Goal: Find specific page/section: Find specific page/section

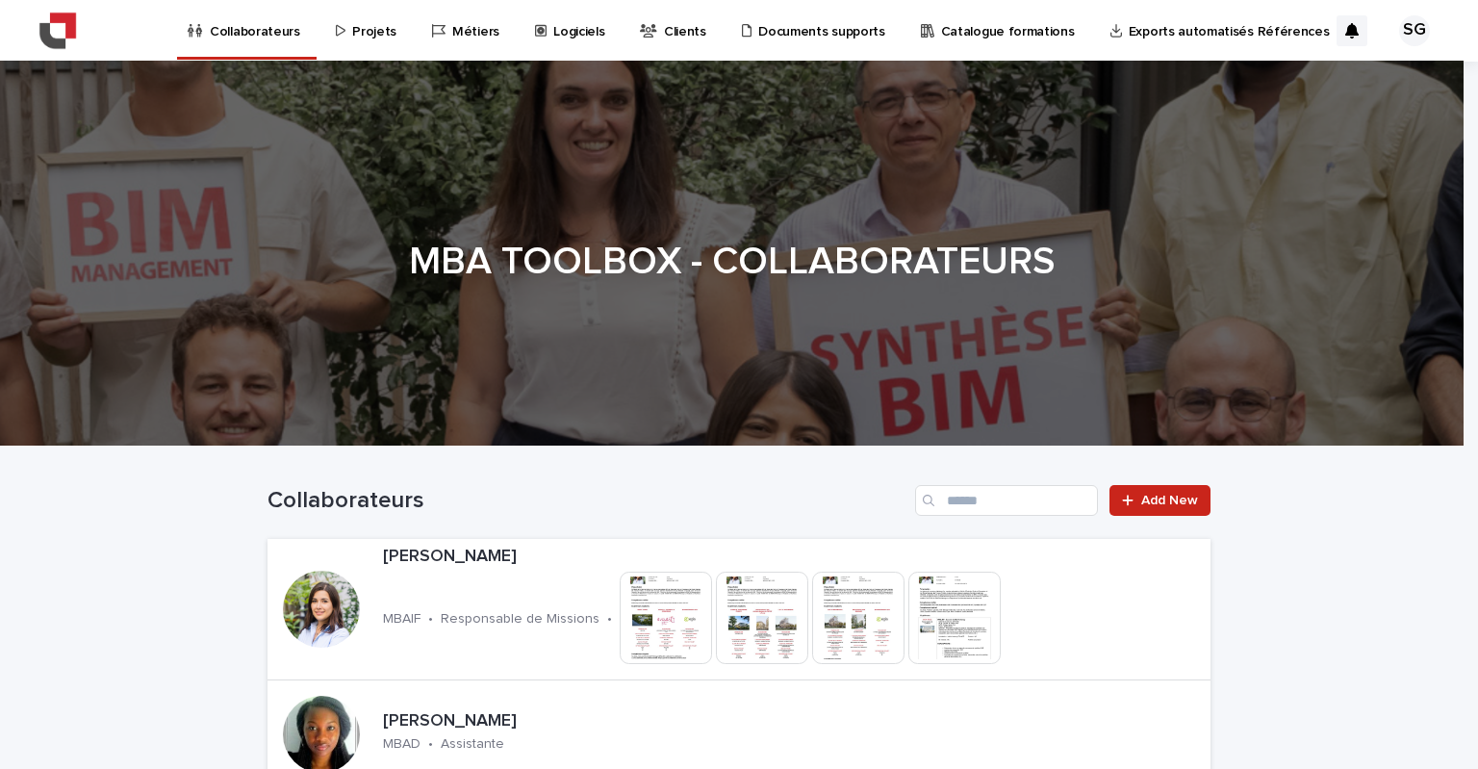
click at [372, 32] on p "Projets" at bounding box center [374, 20] width 44 height 40
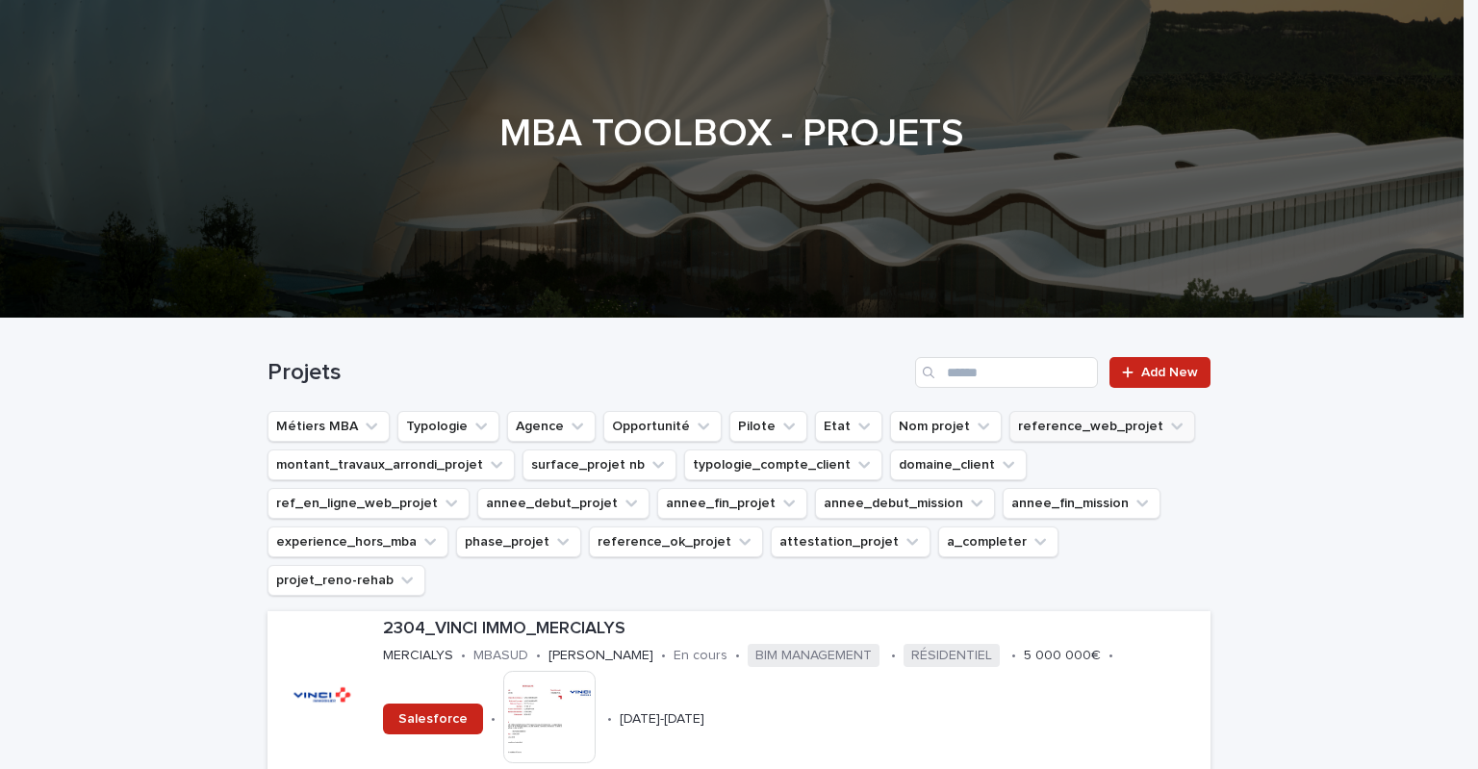
scroll to position [513, 0]
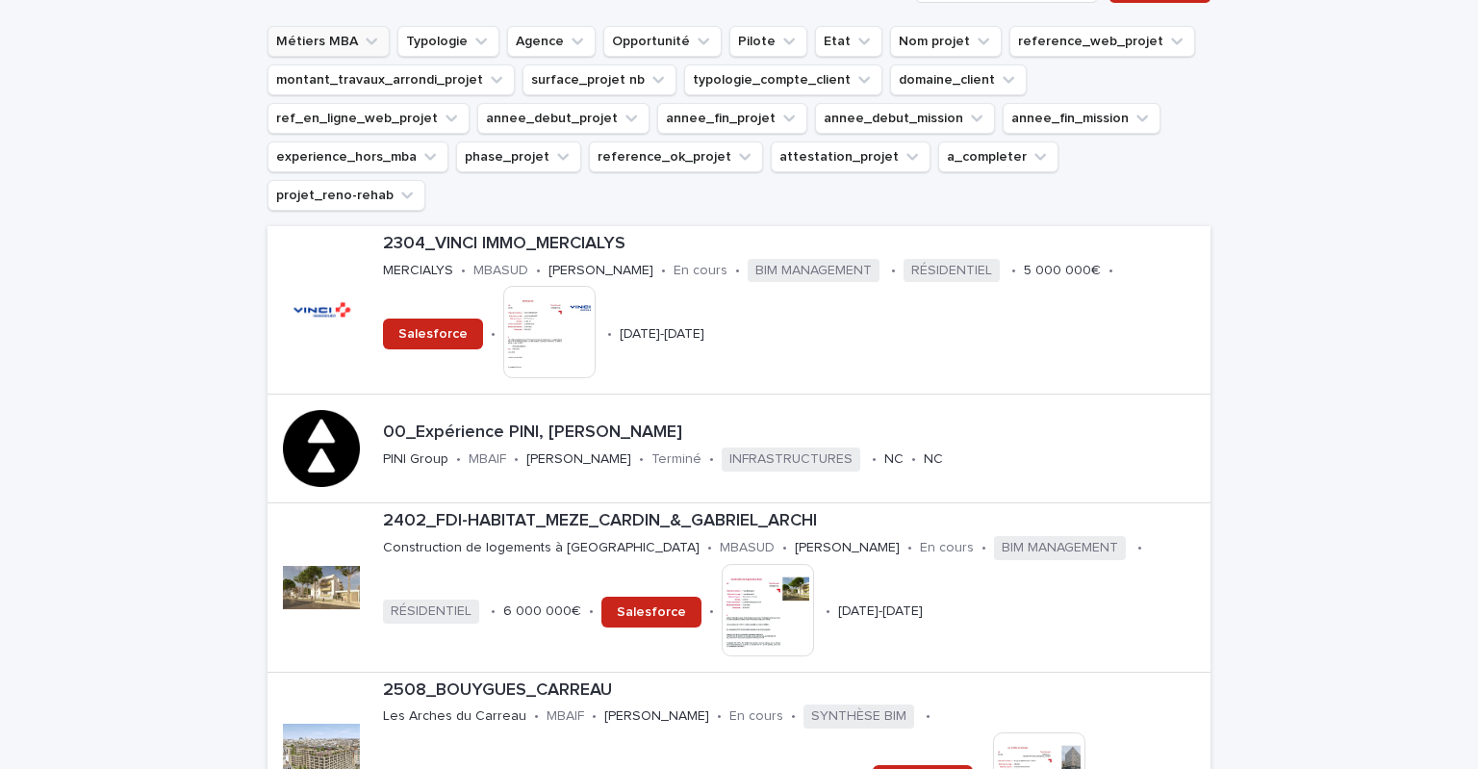
click at [366, 42] on icon "Métiers MBA" at bounding box center [372, 41] width 12 height 7
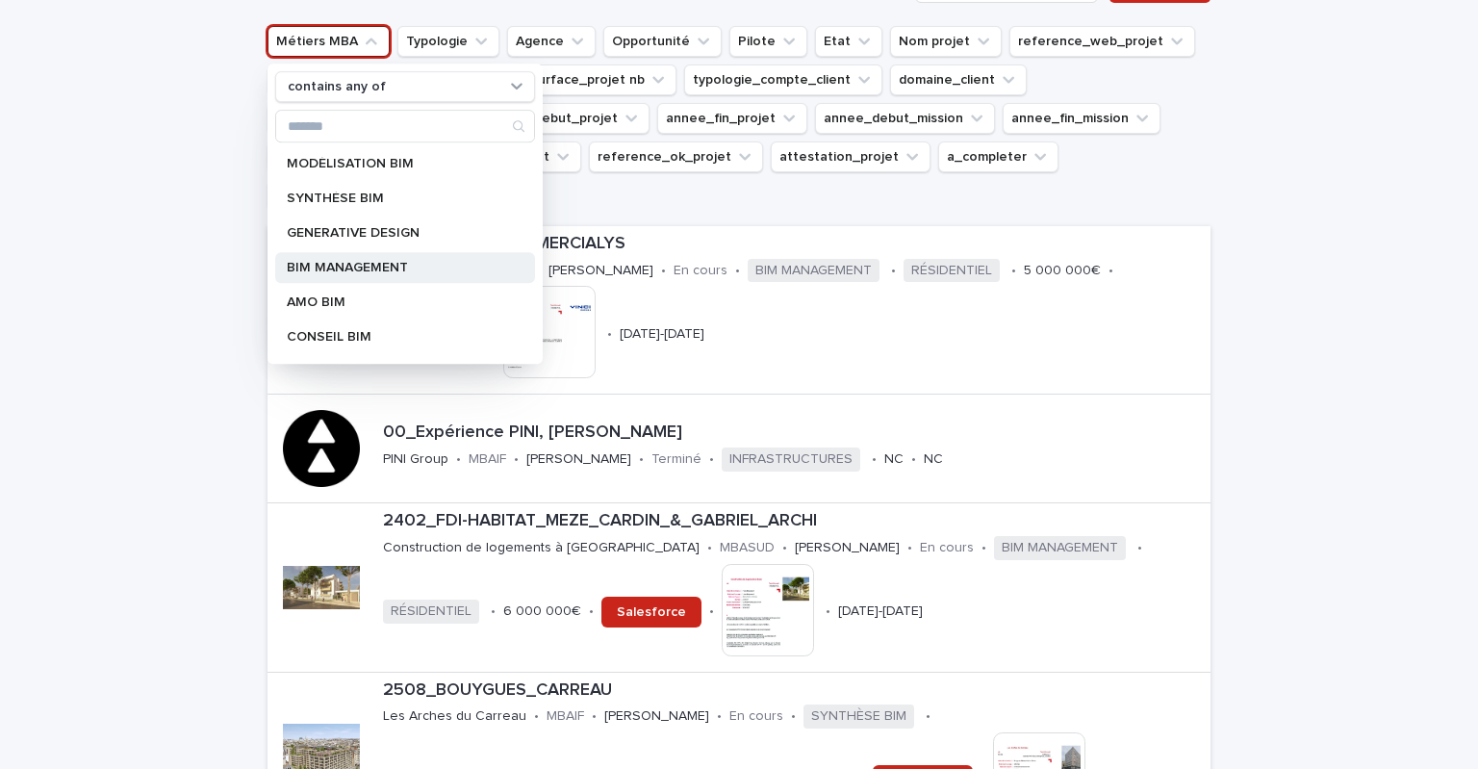
click at [416, 261] on p "BIM MANAGEMENT" at bounding box center [396, 267] width 218 height 13
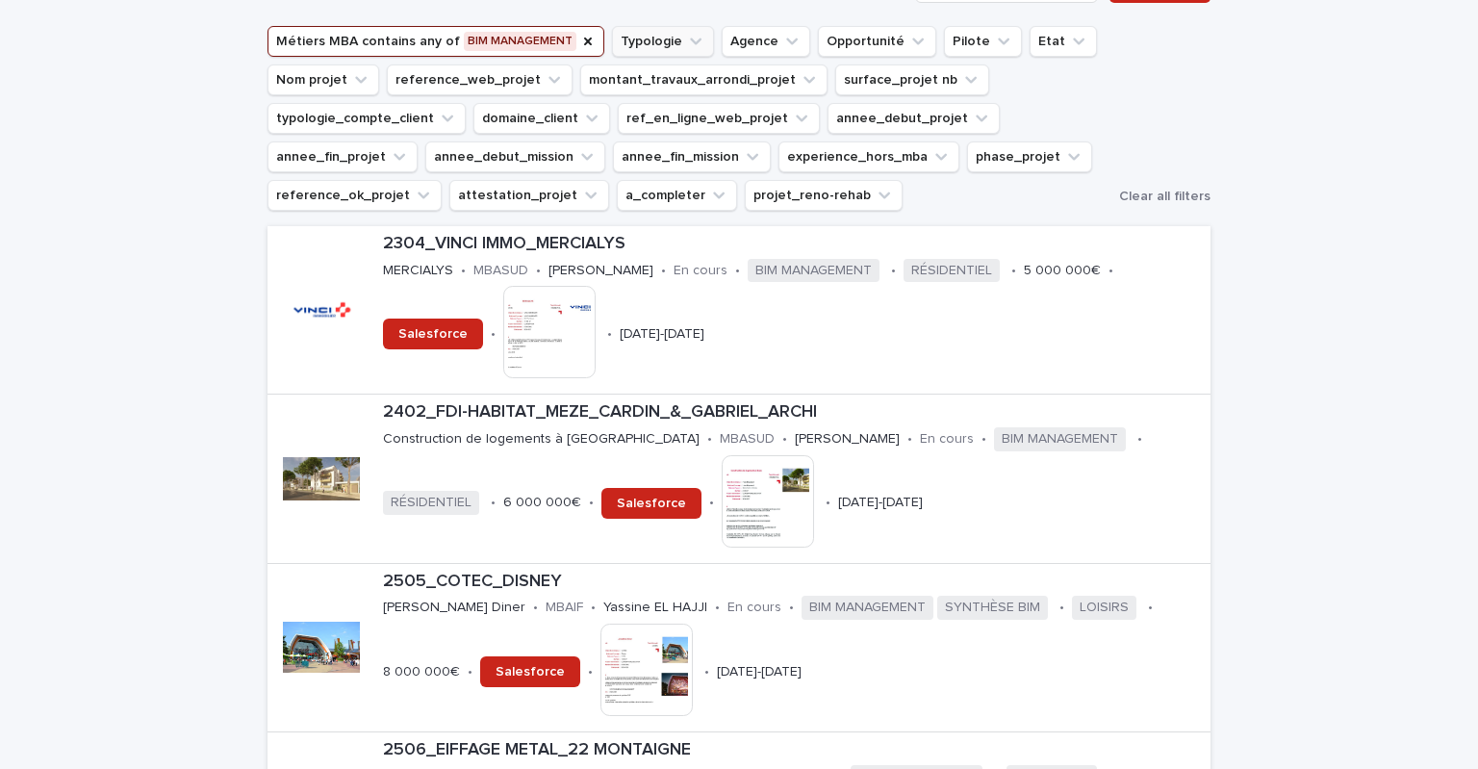
click at [686, 38] on icon "Typologie" at bounding box center [695, 41] width 19 height 19
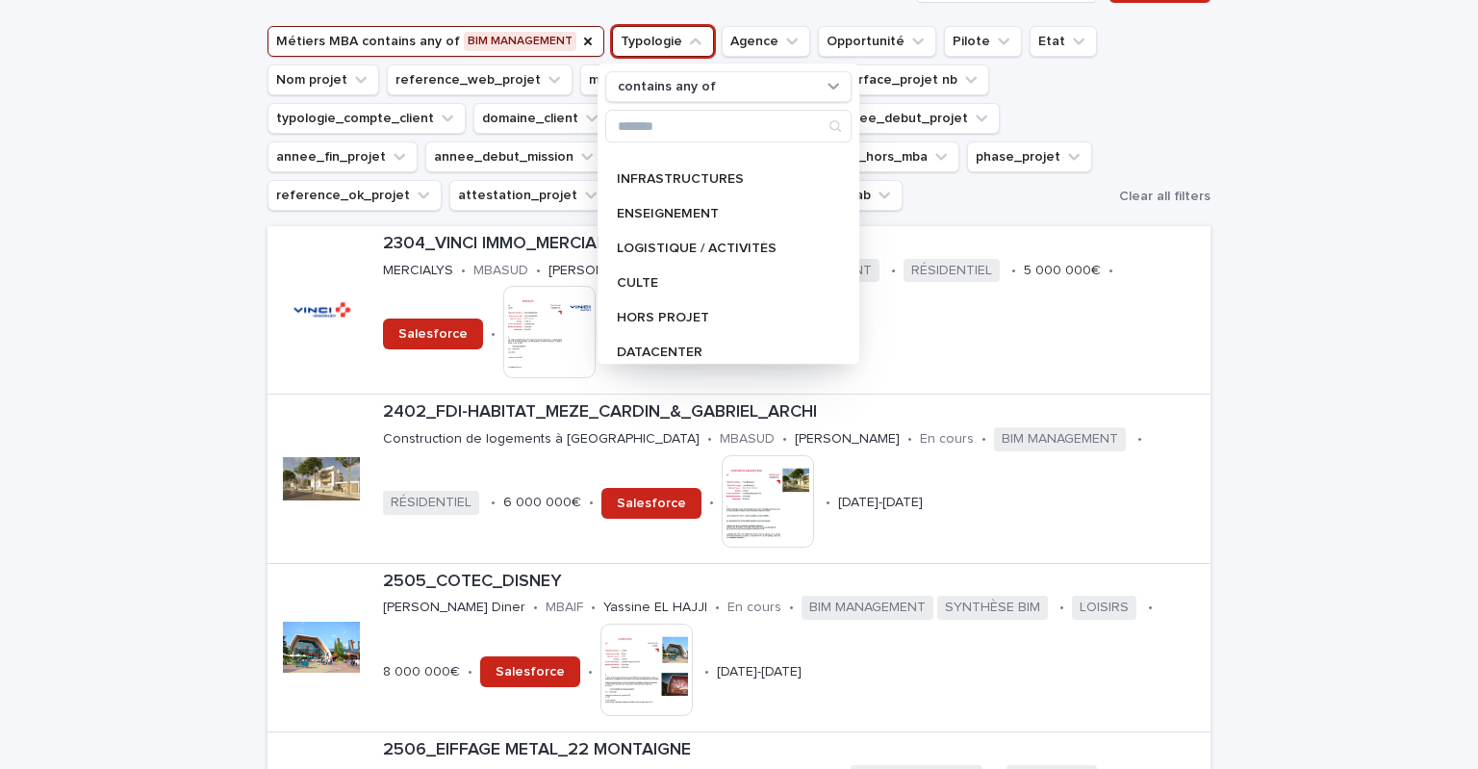
scroll to position [273, 0]
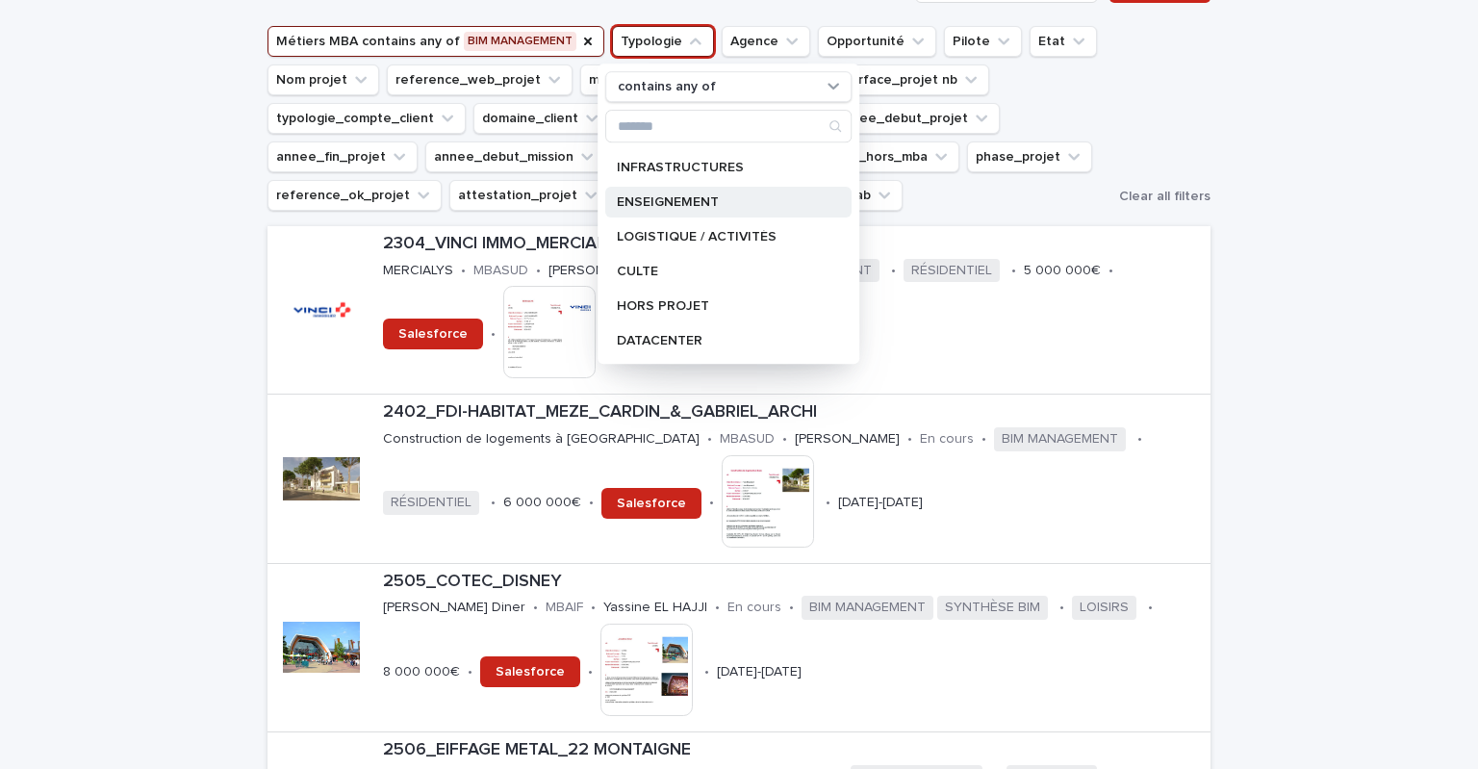
click at [688, 201] on p "ENSEIGNEMENT" at bounding box center [719, 201] width 204 height 13
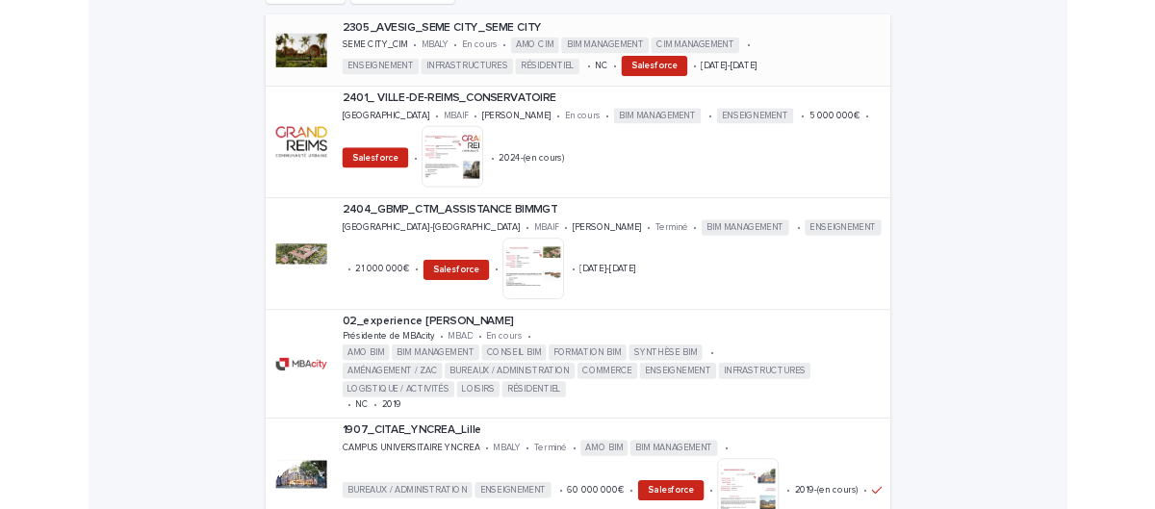
scroll to position [756, 0]
